Goal: Task Accomplishment & Management: Use online tool/utility

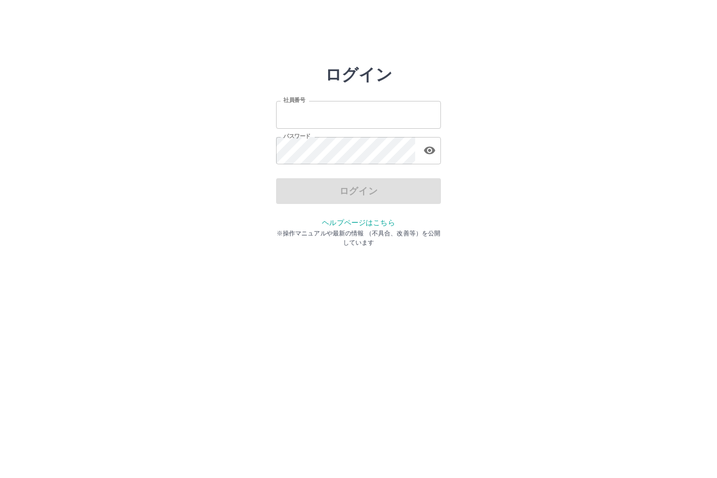
type input "*******"
click at [359, 192] on div "ログイン" at bounding box center [358, 191] width 165 height 26
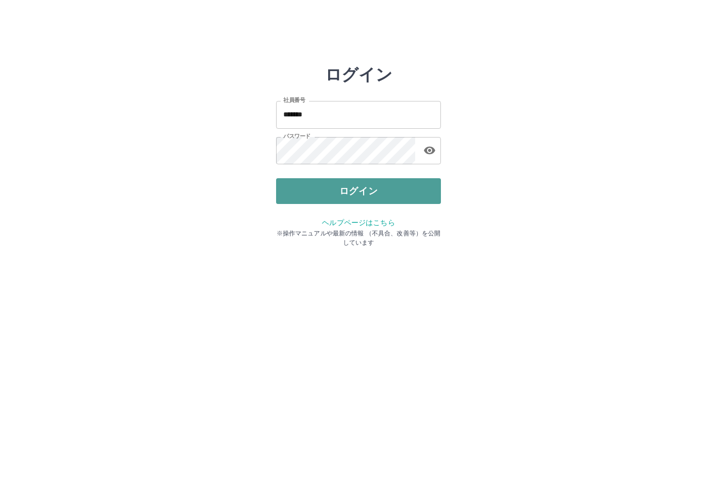
click at [358, 191] on button "ログイン" at bounding box center [358, 191] width 165 height 26
